Goal: Find specific page/section: Find specific page/section

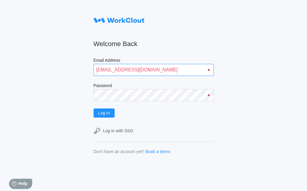
type input "[EMAIL_ADDRESS][DOMAIN_NAME]"
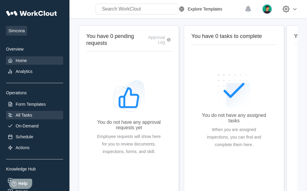
click at [26, 117] on div "All Tasks" at bounding box center [24, 115] width 17 height 5
